Goal: Task Accomplishment & Management: Use online tool/utility

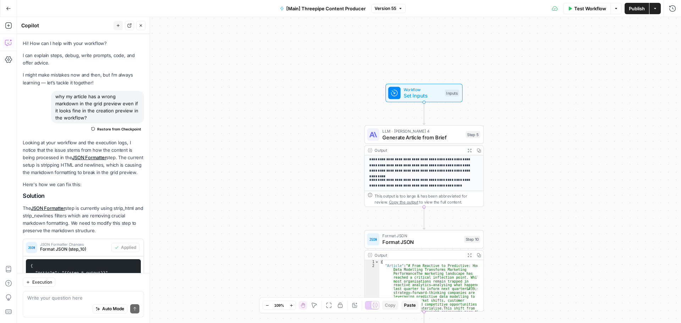
scroll to position [642, 0]
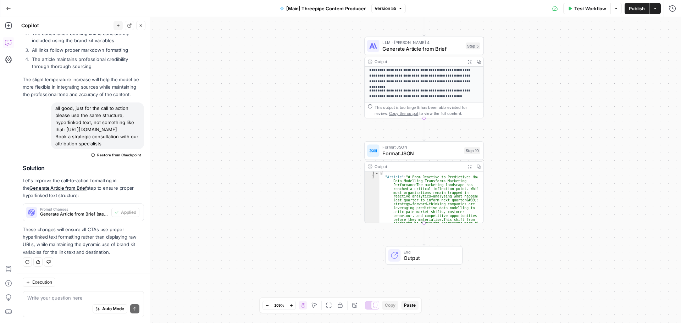
type textarea "**********"
click at [432, 156] on span "Format JSON" at bounding box center [421, 154] width 79 height 8
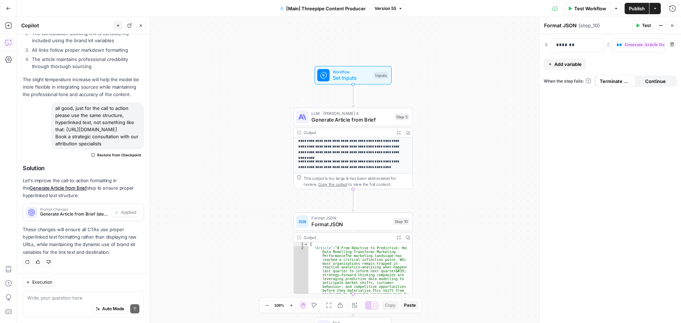
click at [673, 26] on icon "button" at bounding box center [672, 25] width 4 height 4
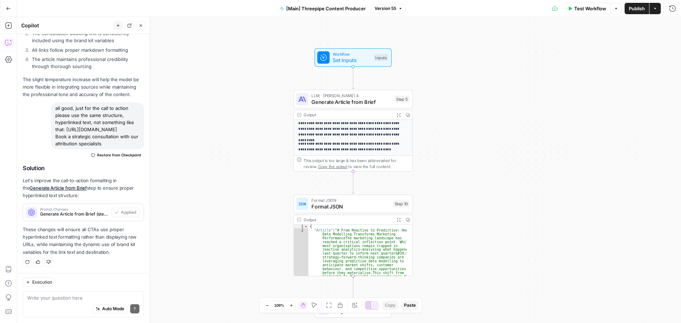
click at [361, 98] on span "LLM · [PERSON_NAME] 4" at bounding box center [351, 96] width 80 height 6
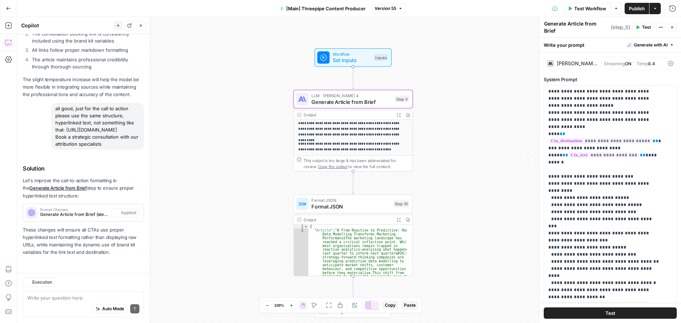
scroll to position [490, 0]
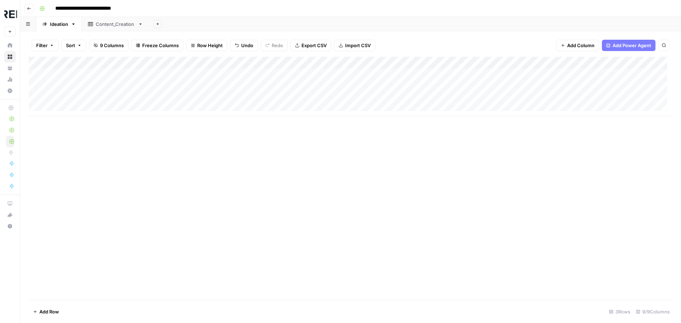
click at [118, 27] on div "Content_Creation" at bounding box center [115, 24] width 39 height 7
click at [65, 25] on div "Ideation" at bounding box center [59, 24] width 18 height 7
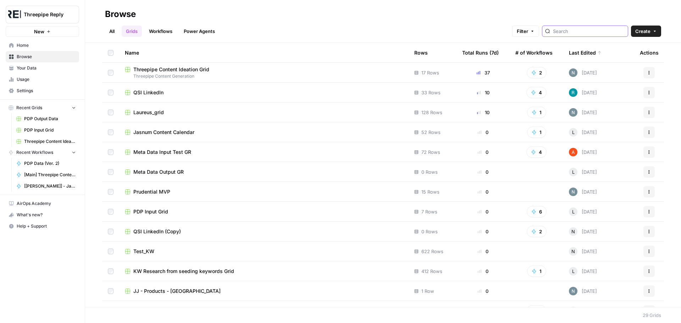
click at [596, 31] on input "search" at bounding box center [589, 31] width 72 height 7
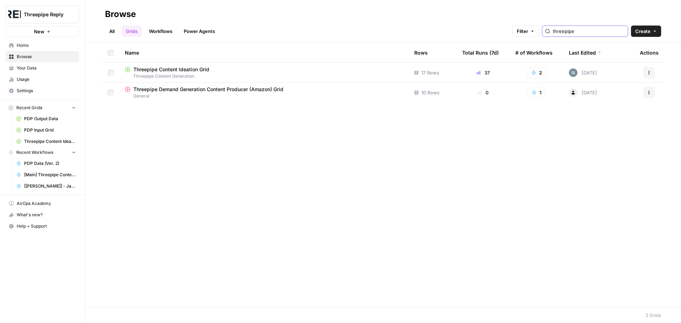
type input "threepipe"
click at [169, 34] on link "Workflows" at bounding box center [161, 31] width 32 height 11
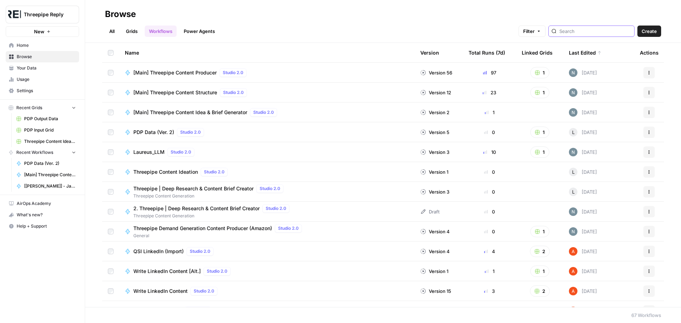
click at [585, 30] on input "search" at bounding box center [595, 31] width 72 height 7
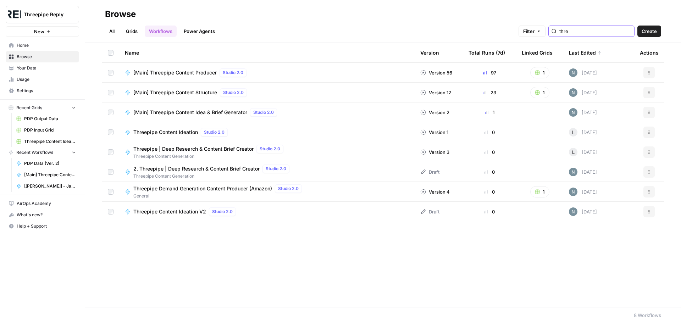
type input "threepipe"
click at [654, 152] on button "Actions" at bounding box center [648, 151] width 11 height 11
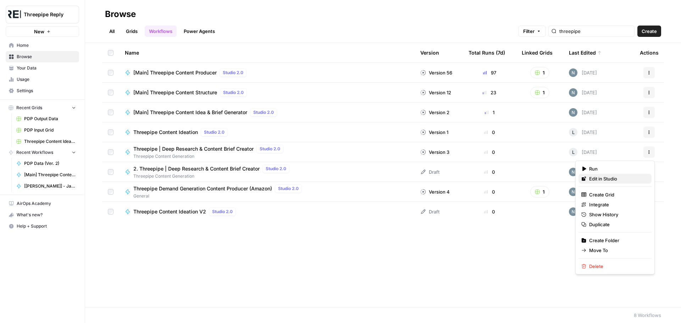
click at [610, 177] on span "Edit in Studio" at bounding box center [617, 178] width 57 height 7
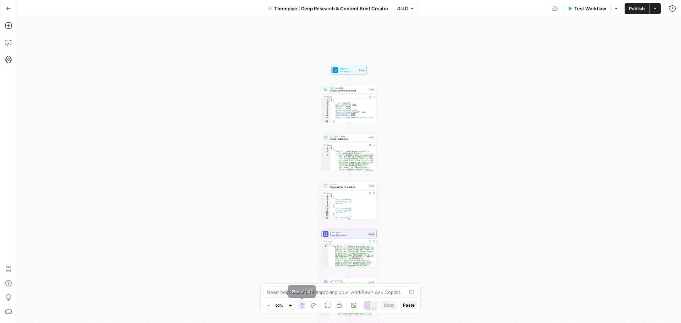
click at [290, 306] on icon "button" at bounding box center [290, 305] width 4 height 4
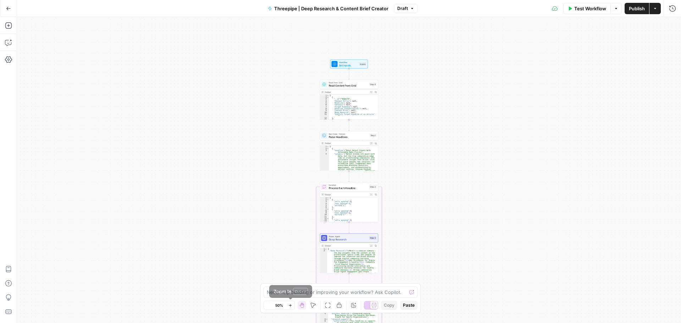
click at [290, 306] on icon "button" at bounding box center [290, 305] width 4 height 4
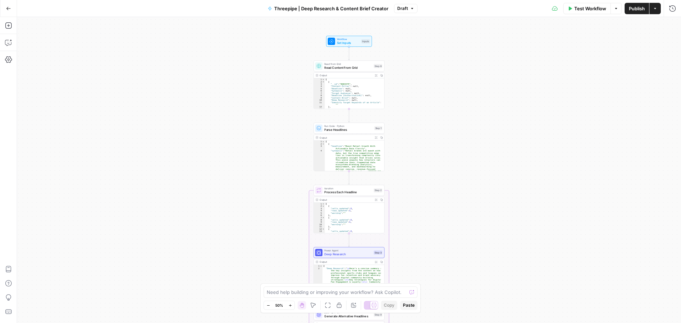
click at [290, 306] on icon "button" at bounding box center [290, 305] width 4 height 4
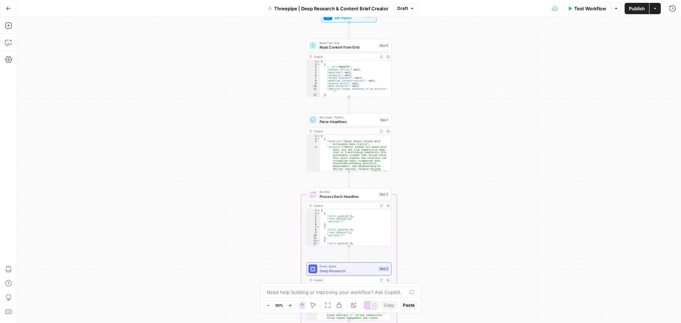
click at [290, 306] on icon "button" at bounding box center [290, 305] width 4 height 4
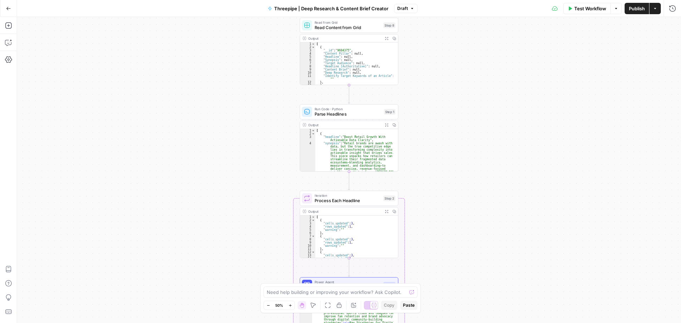
click at [290, 306] on icon "button" at bounding box center [290, 305] width 4 height 4
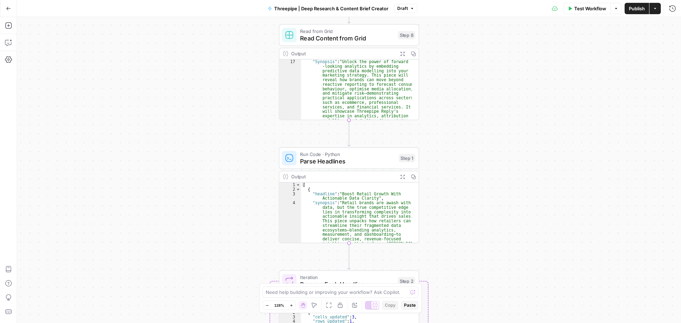
scroll to position [128, 0]
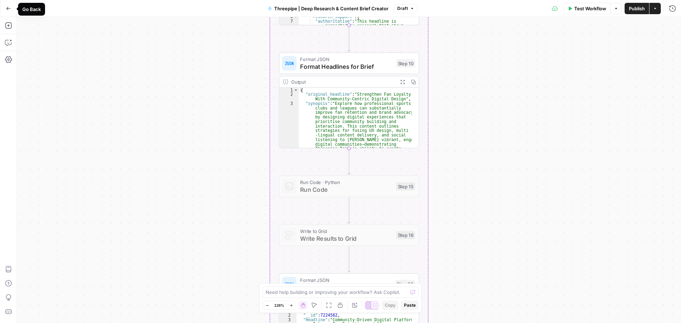
click at [7, 4] on button "Go Back" at bounding box center [8, 8] width 13 height 13
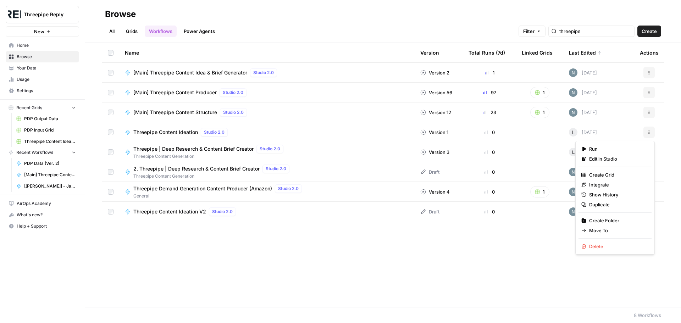
click at [650, 134] on button "Actions" at bounding box center [648, 132] width 11 height 11
click at [606, 158] on span "Edit in Studio" at bounding box center [617, 158] width 57 height 7
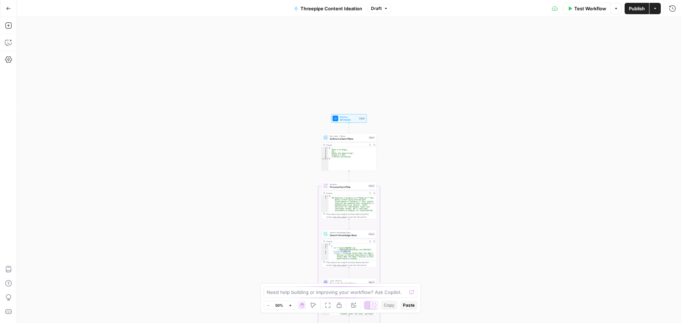
click at [291, 306] on icon "button" at bounding box center [290, 305] width 4 height 4
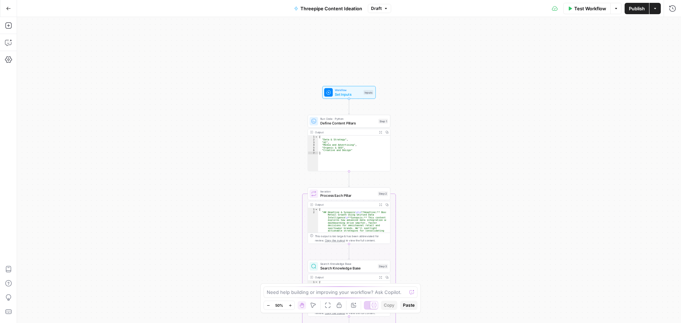
click at [291, 306] on icon "button" at bounding box center [290, 305] width 4 height 4
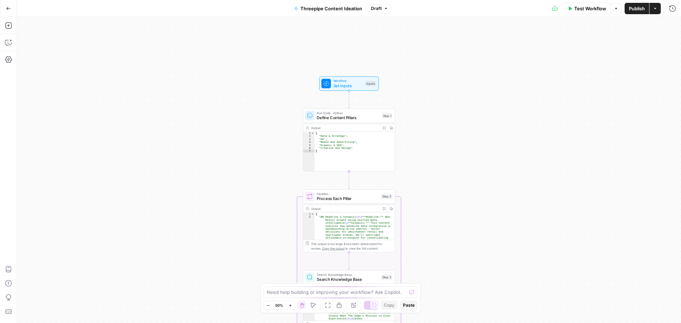
click at [291, 306] on icon "button" at bounding box center [290, 305] width 4 height 4
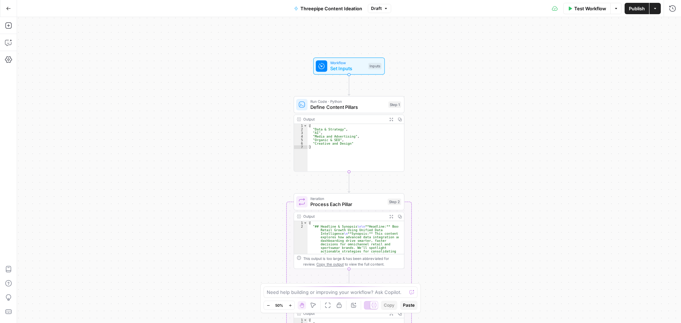
click at [291, 306] on icon "button" at bounding box center [290, 305] width 4 height 4
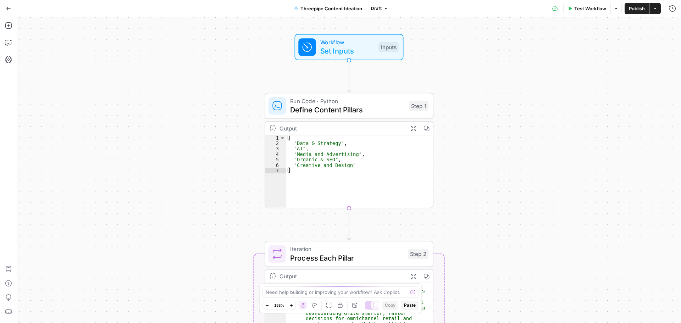
click at [355, 48] on span "Set Inputs" at bounding box center [347, 50] width 54 height 11
click at [458, 106] on div "Workflow Set Inputs Inputs Run Code · Python Define Content Pillars Step 1 Outp…" at bounding box center [349, 170] width 664 height 306
click at [673, 24] on icon "button" at bounding box center [672, 25] width 4 height 4
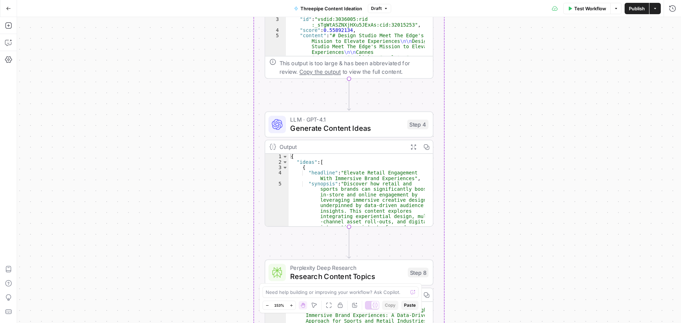
click at [358, 130] on span "Generate Content Ideas" at bounding box center [346, 128] width 113 height 11
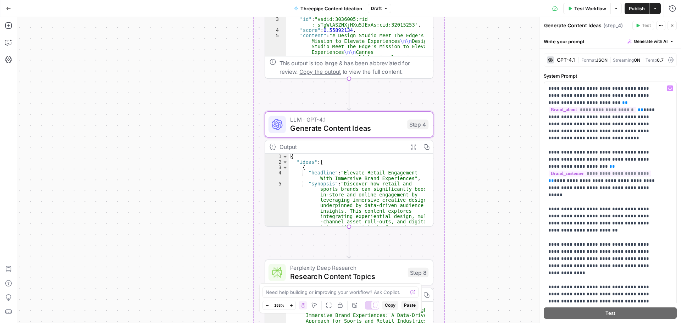
scroll to position [709, 0]
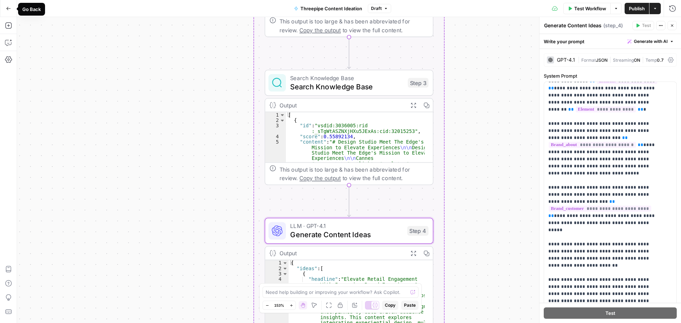
click at [8, 8] on icon "button" at bounding box center [8, 8] width 5 height 5
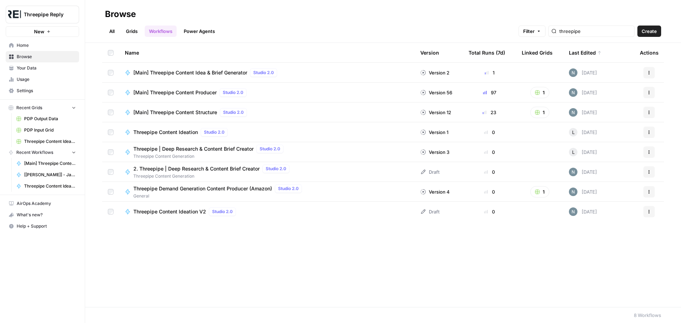
click at [647, 131] on icon "button" at bounding box center [649, 132] width 4 height 4
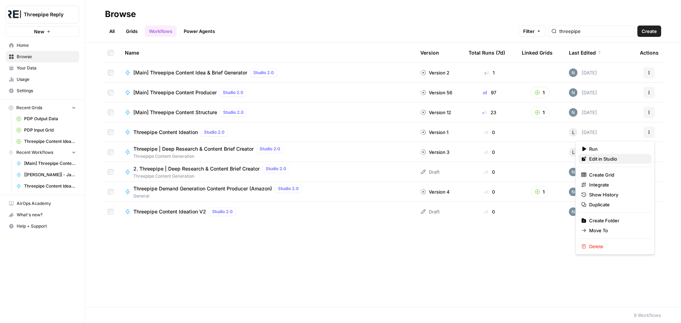
click at [610, 161] on span "Edit in Studio" at bounding box center [617, 158] width 57 height 7
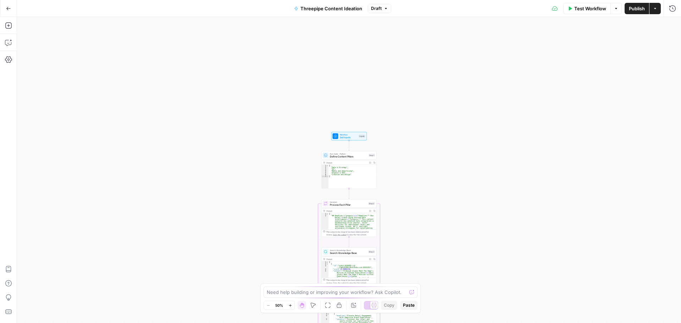
click at [288, 306] on button "Zoom In" at bounding box center [290, 305] width 9 height 9
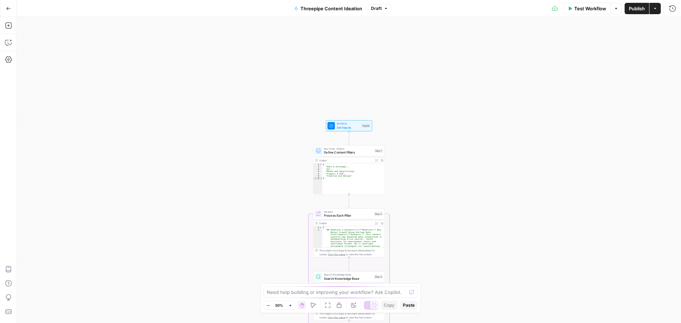
click at [288, 306] on icon "button" at bounding box center [290, 305] width 4 height 4
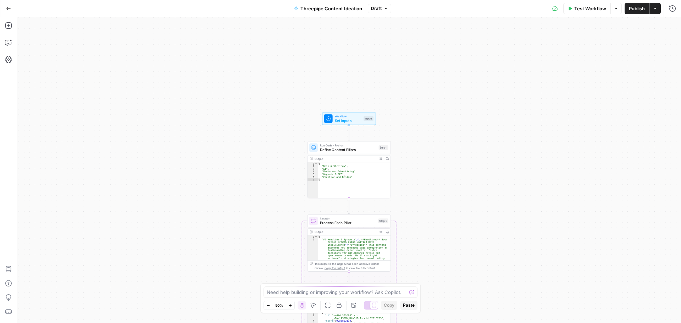
click at [288, 306] on icon "button" at bounding box center [290, 305] width 4 height 4
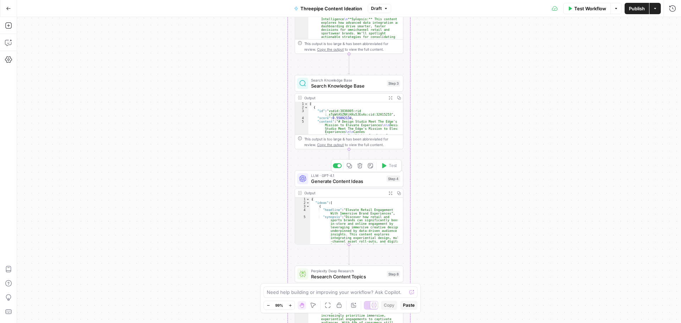
click at [347, 184] on span "Generate Content Ideas" at bounding box center [347, 181] width 73 height 7
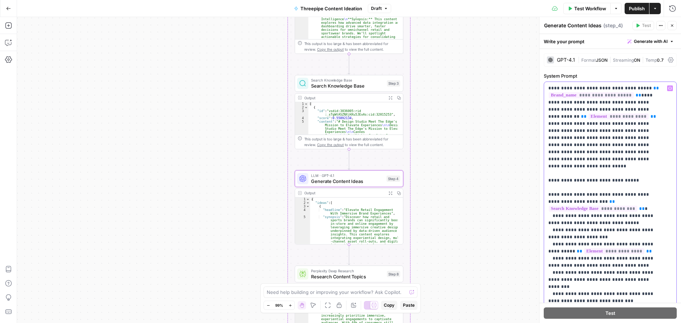
click at [9, 8] on icon "button" at bounding box center [8, 8] width 5 height 5
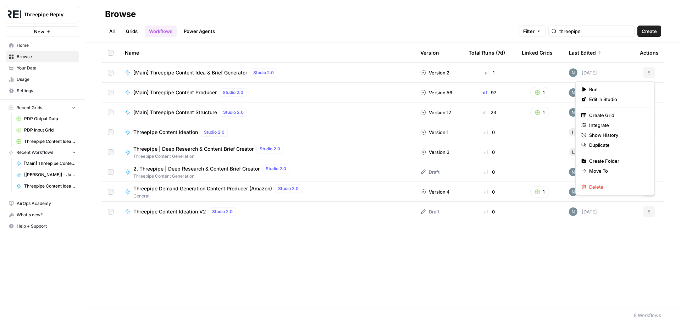
click at [650, 71] on icon "button" at bounding box center [649, 73] width 4 height 4
click at [629, 98] on span "Edit in Studio" at bounding box center [617, 99] width 57 height 7
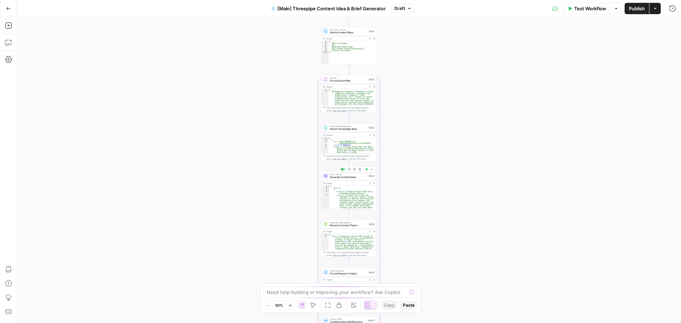
click at [349, 177] on span "Generate Content Ideas" at bounding box center [348, 178] width 37 height 4
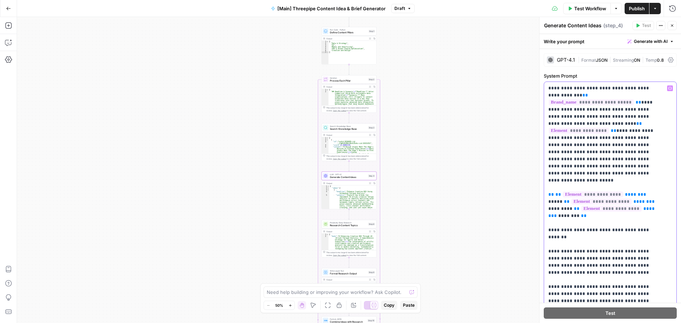
drag, startPoint x: 567, startPoint y: 110, endPoint x: 578, endPoint y: 111, distance: 11.7
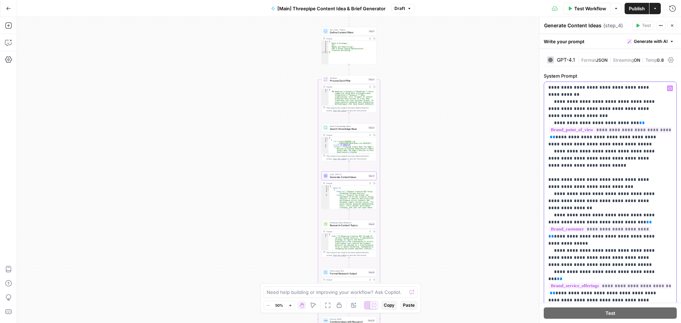
scroll to position [3226, 0]
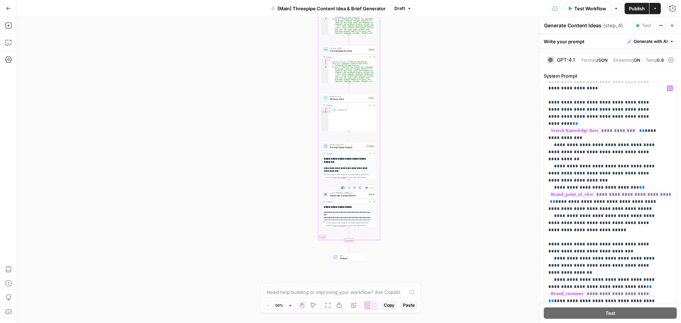
click at [350, 195] on span "Generate Content Brief" at bounding box center [348, 196] width 37 height 4
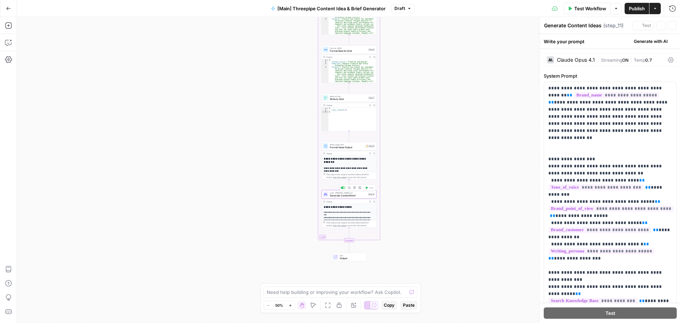
type textarea "Generate Content Brief"
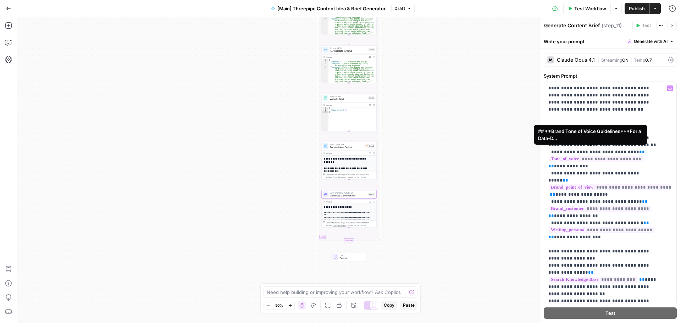
scroll to position [0, 0]
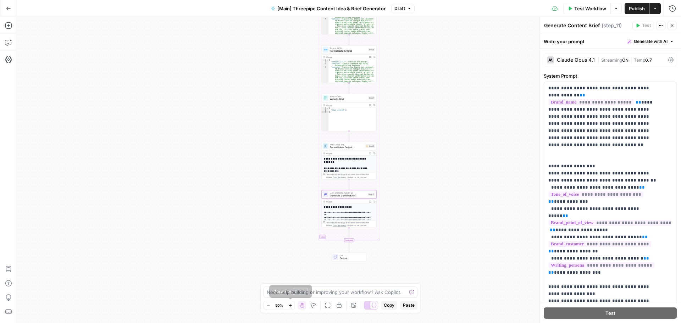
click at [291, 306] on icon "button" at bounding box center [290, 305] width 4 height 4
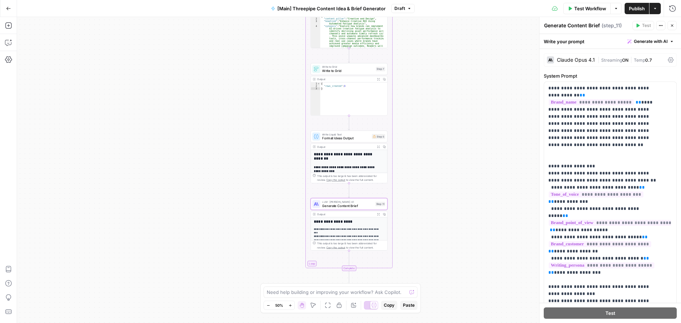
click at [291, 306] on icon "button" at bounding box center [290, 305] width 4 height 4
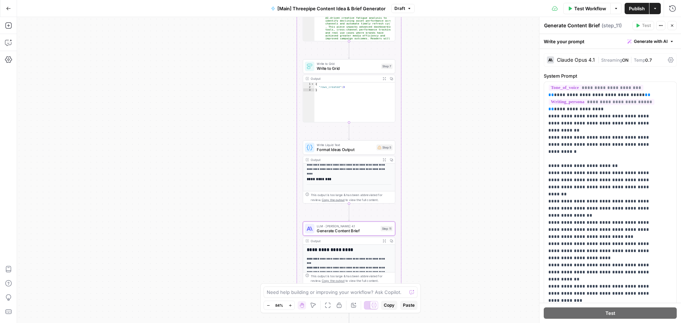
scroll to position [106, 0]
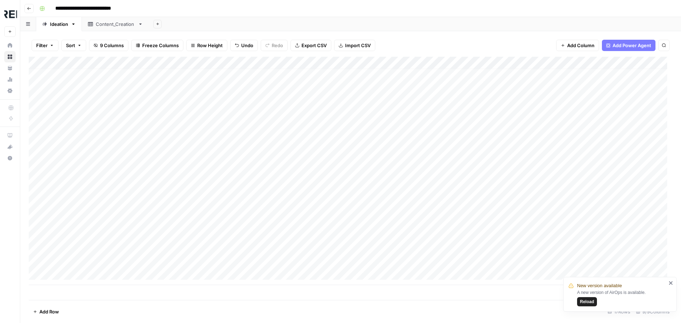
scroll to position [5, 0]
drag, startPoint x: 422, startPoint y: 267, endPoint x: 455, endPoint y: 273, distance: 33.1
click at [455, 273] on div "Add Column" at bounding box center [351, 171] width 644 height 228
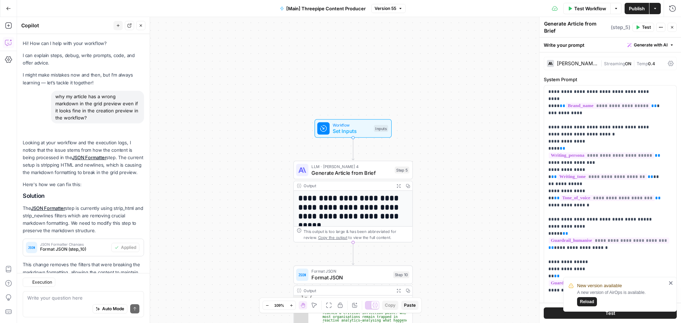
scroll to position [631, 0]
